Goal: Information Seeking & Learning: Find specific fact

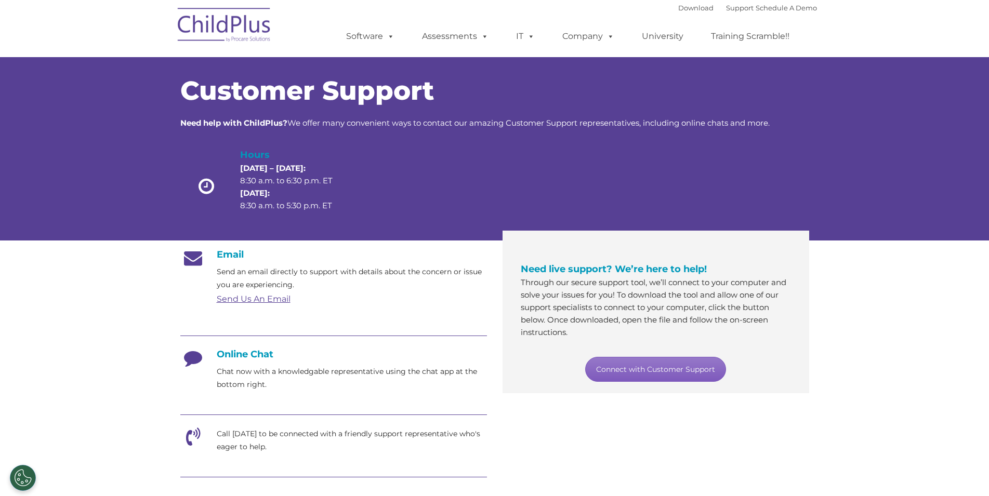
click at [660, 364] on link "Connect with Customer Support" at bounding box center [655, 369] width 141 height 25
click at [250, 356] on h4 "Online Chat" at bounding box center [333, 354] width 307 height 11
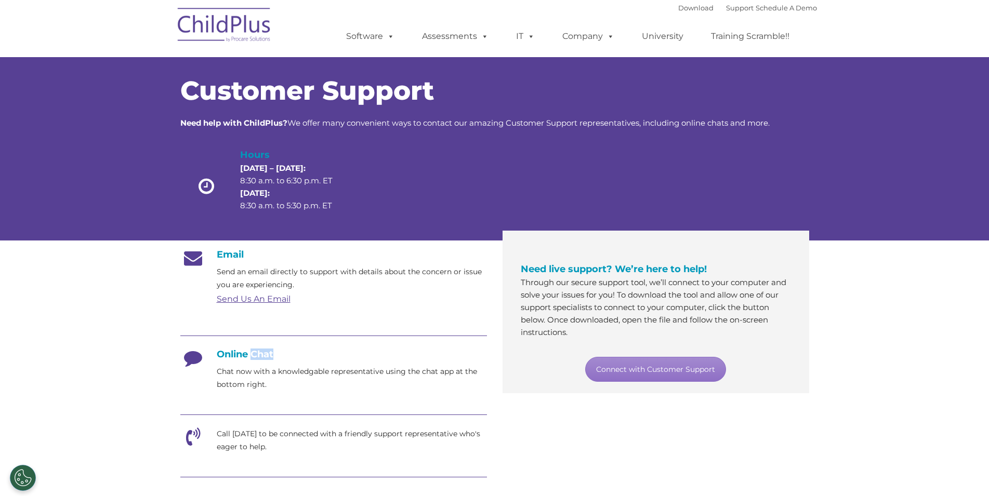
click at [232, 34] on img at bounding box center [224, 27] width 104 height 52
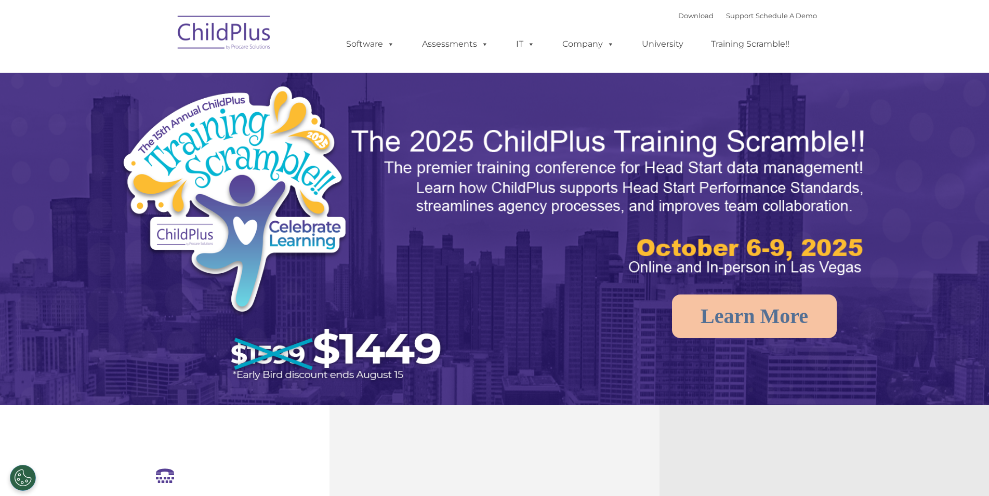
select select "MEDIUM"
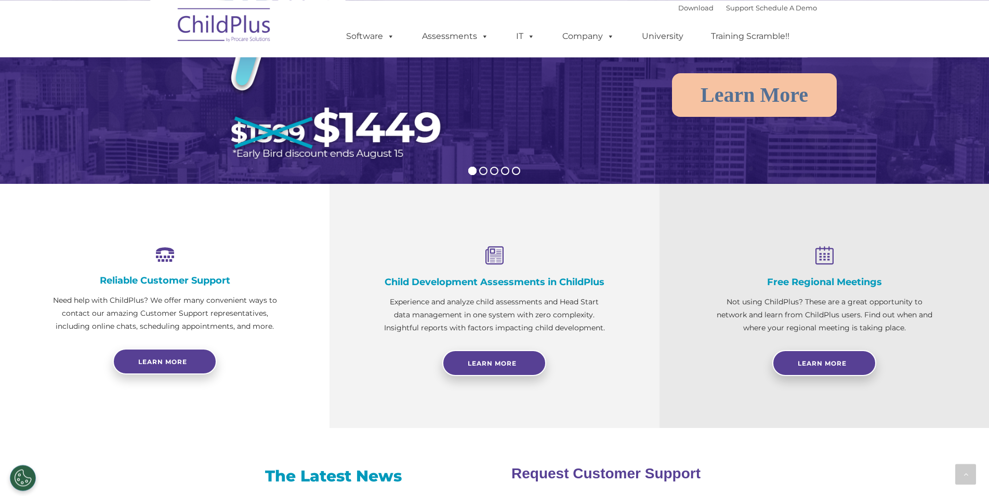
scroll to position [167, 0]
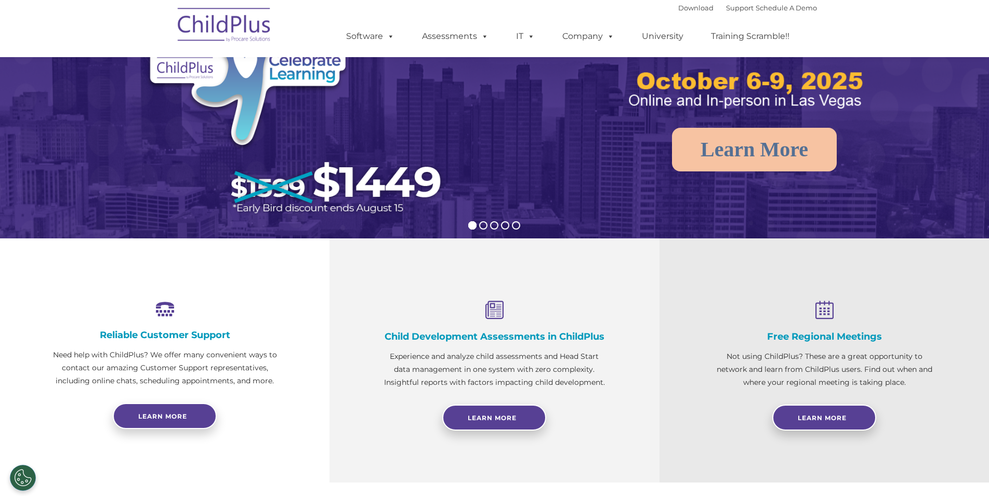
click at [724, 13] on div "Download Support | Schedule A Demo " at bounding box center [747, 8] width 139 height 16
click at [730, 10] on link "Support" at bounding box center [740, 8] width 28 height 8
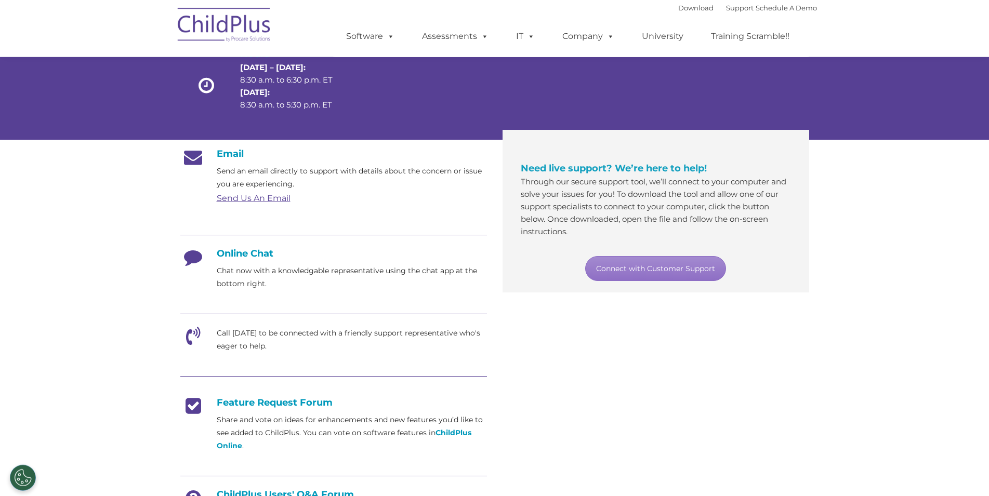
scroll to position [53, 0]
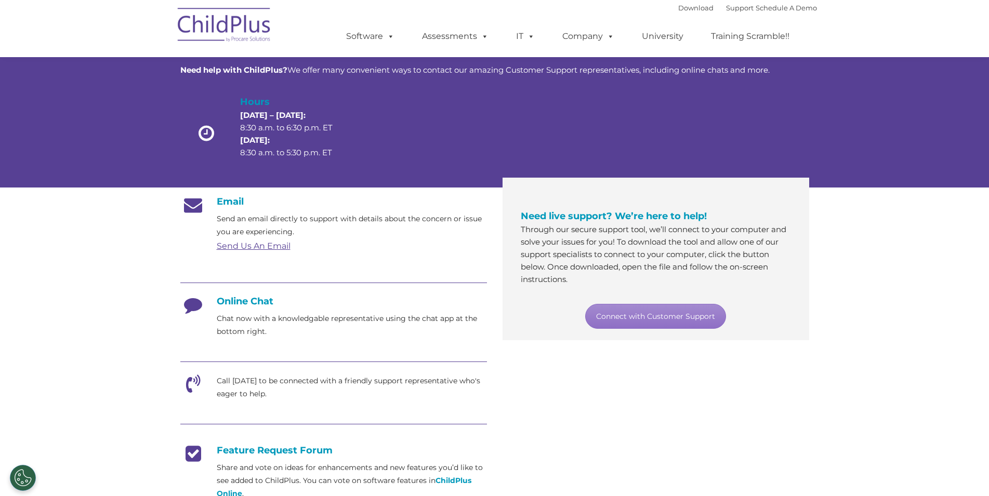
click at [254, 392] on p "Call [DATE] to be connected with a friendly support representative who's eager …" at bounding box center [352, 388] width 270 height 26
drag, startPoint x: 254, startPoint y: 392, endPoint x: 313, endPoint y: 395, distance: 59.9
click at [255, 392] on p "Call [DATE] to be connected with a friendly support representative who's eager …" at bounding box center [352, 388] width 270 height 26
click at [313, 395] on p "Call [DATE] to be connected with a friendly support representative who's eager …" at bounding box center [352, 388] width 270 height 26
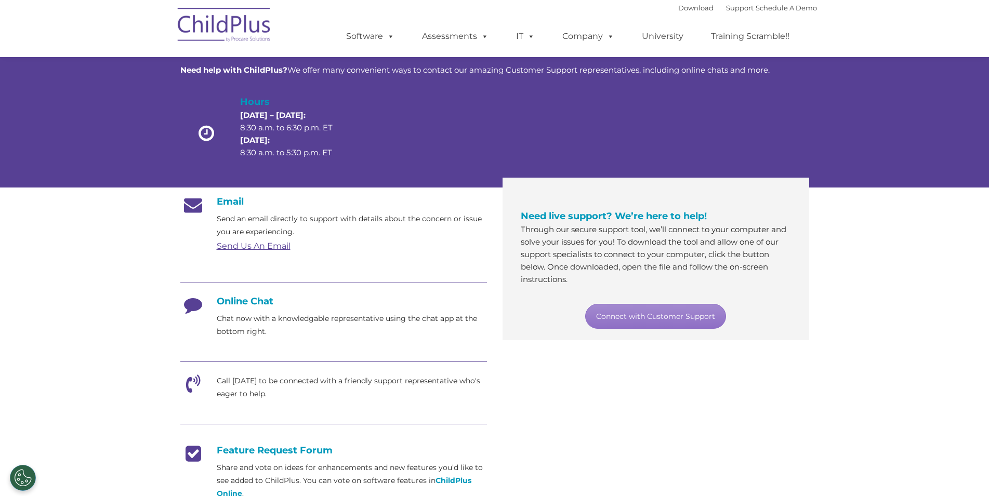
click at [179, 379] on div "Email Send an email directly to support with details about the concern or issue…" at bounding box center [333, 400] width 322 height 409
click at [667, 319] on link "Connect with Customer Support" at bounding box center [655, 316] width 141 height 25
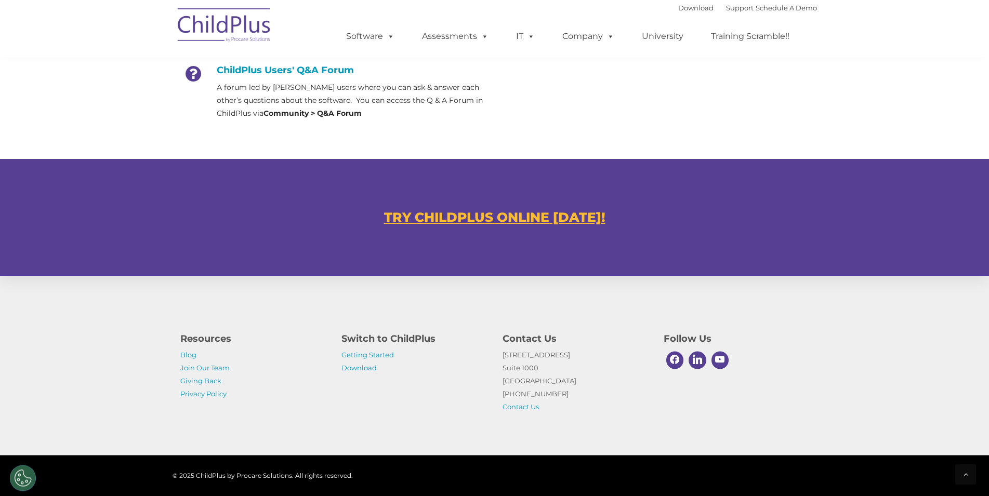
scroll to position [542, 0]
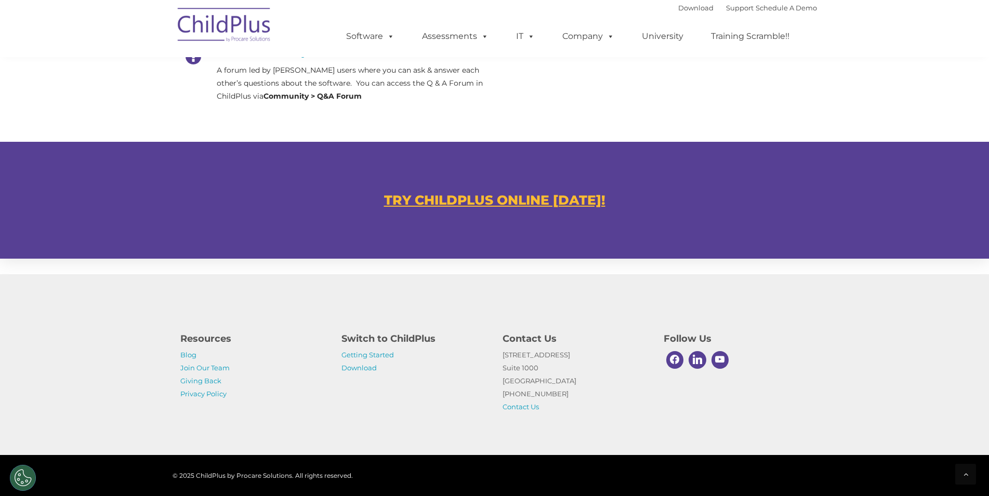
drag, startPoint x: 70, startPoint y: 33, endPoint x: 238, endPoint y: 22, distance: 168.7
click at [74, 33] on nav "Download Support | Schedule A Demo  MENU MENU Software ChildPlus: The original…" at bounding box center [494, 28] width 989 height 57
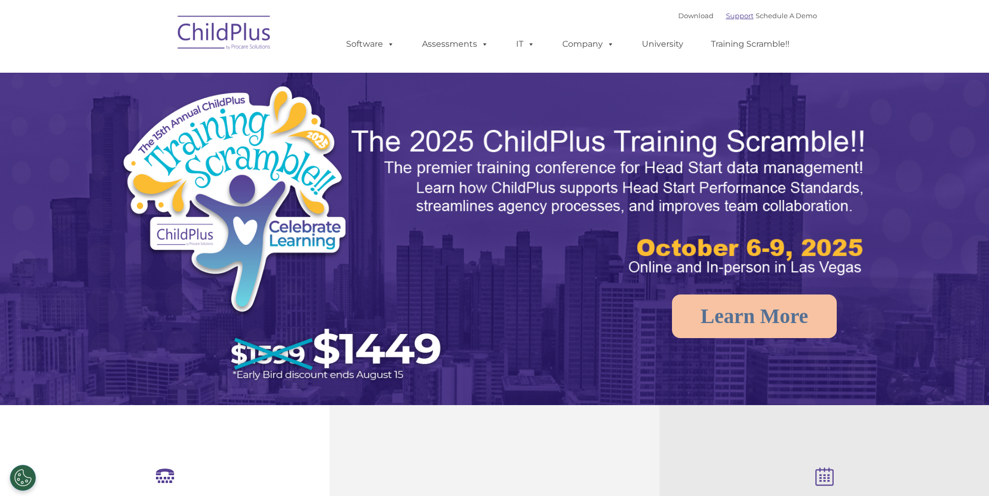
select select "MEDIUM"
click at [729, 17] on link "Support" at bounding box center [740, 15] width 28 height 8
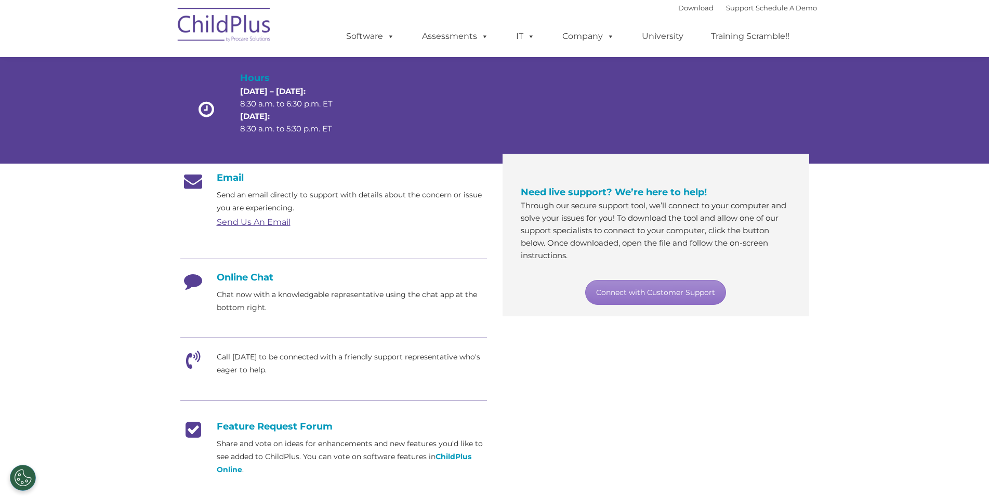
scroll to position [53, 0]
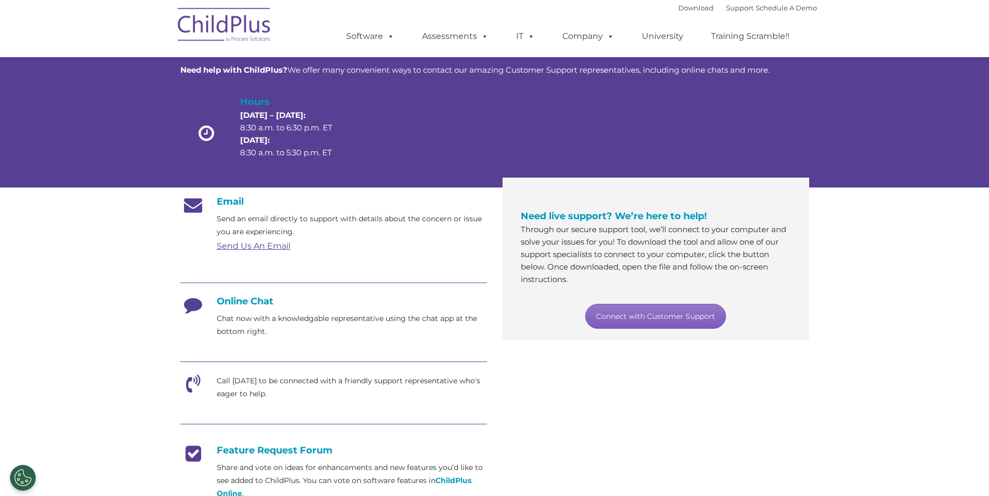
click at [638, 318] on link "Connect with Customer Support" at bounding box center [655, 316] width 141 height 25
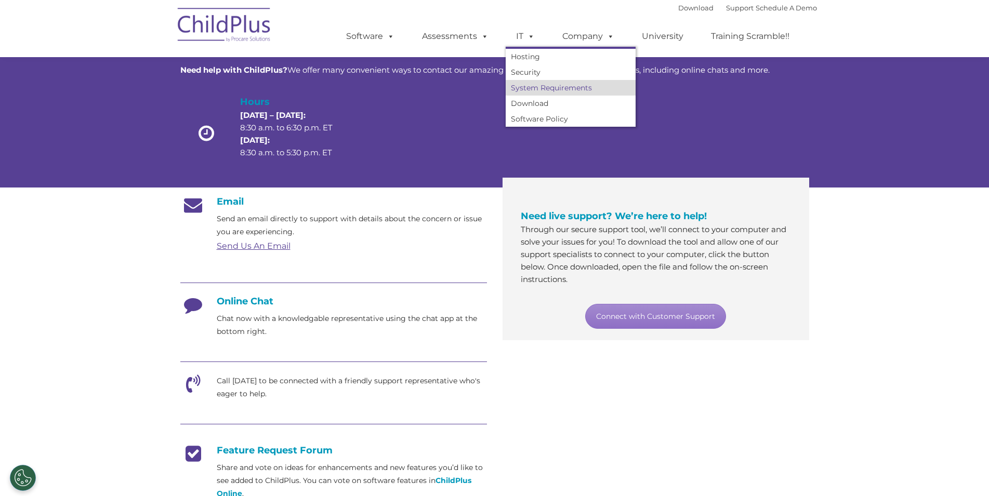
click at [533, 87] on link "System Requirements" at bounding box center [570, 88] width 130 height 16
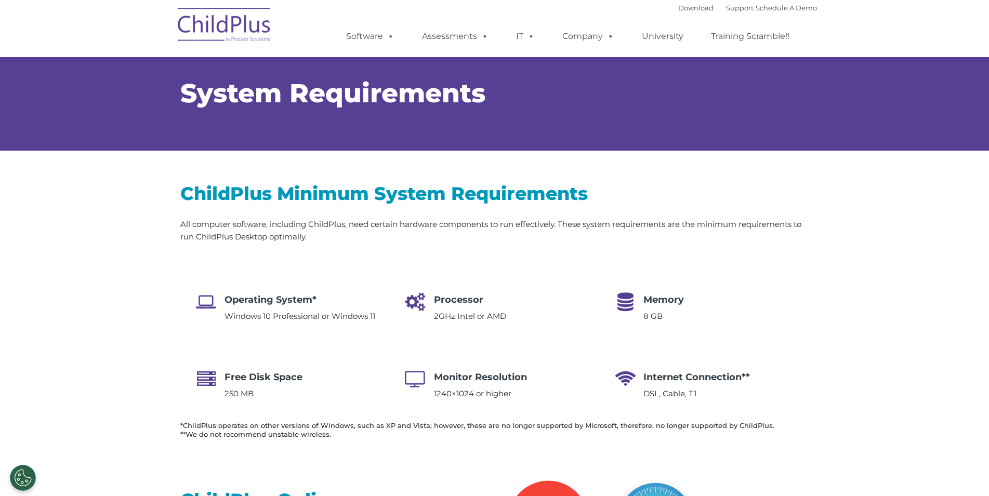
select select "MEDIUM"
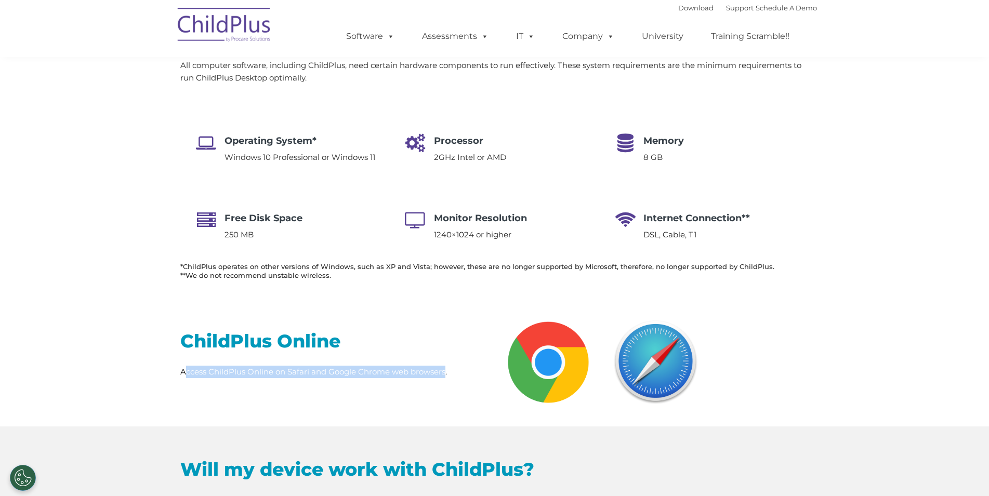
drag, startPoint x: 183, startPoint y: 373, endPoint x: 446, endPoint y: 368, distance: 263.4
click at [446, 368] on span "Access ChildPlus Online on Safari and Google Chrome web browsers." at bounding box center [313, 372] width 267 height 10
